Goal: Task Accomplishment & Management: Use online tool/utility

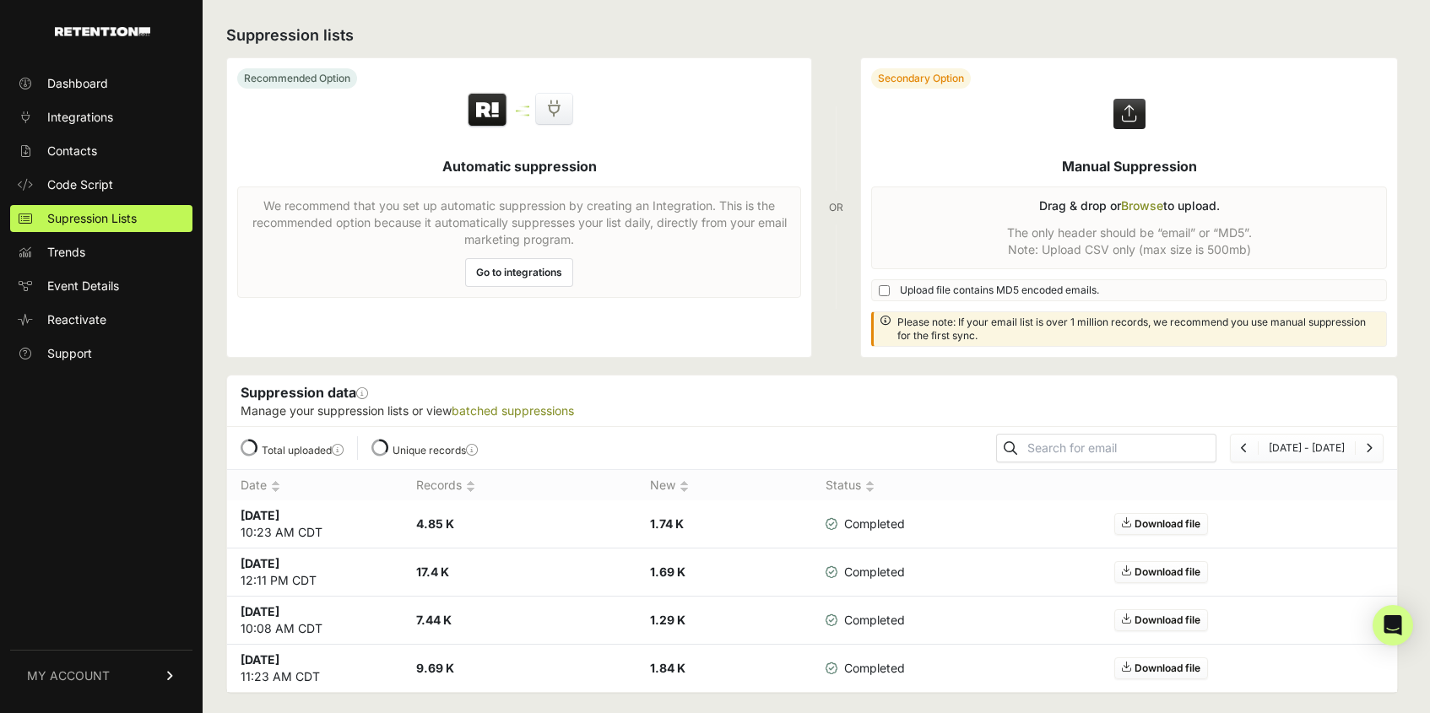
click at [1145, 202] on label at bounding box center [1129, 207] width 536 height 299
click at [0, 0] on input "file" at bounding box center [0, 0] width 0 height 0
